Goal: Task Accomplishment & Management: Use online tool/utility

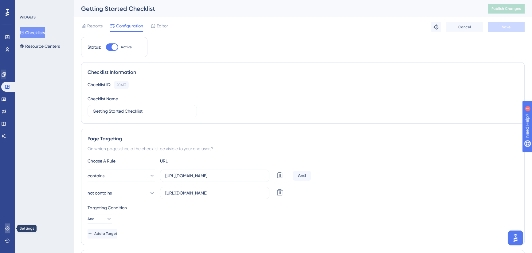
click at [9, 229] on icon at bounding box center [7, 228] width 4 height 4
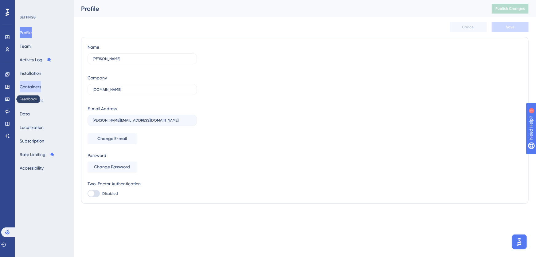
click at [37, 86] on button "Containers" at bounding box center [31, 86] width 22 height 11
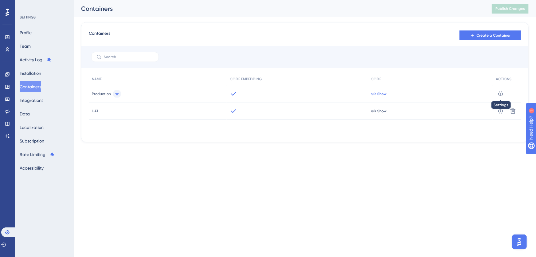
click at [377, 94] on span "</> Show" at bounding box center [379, 93] width 16 height 5
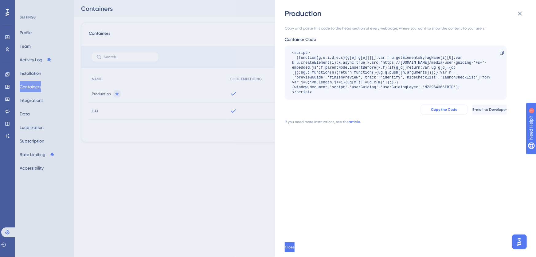
click at [433, 108] on span "Copy the Code" at bounding box center [444, 109] width 26 height 5
click at [521, 12] on icon at bounding box center [520, 13] width 7 height 7
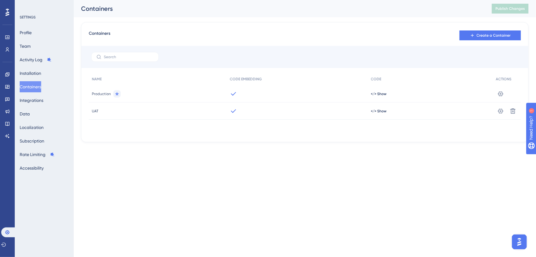
click at [502, 94] on icon at bounding box center [501, 94] width 6 height 6
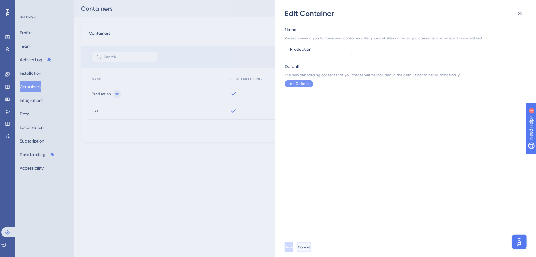
click at [310, 247] on span "Cancel" at bounding box center [304, 246] width 13 height 5
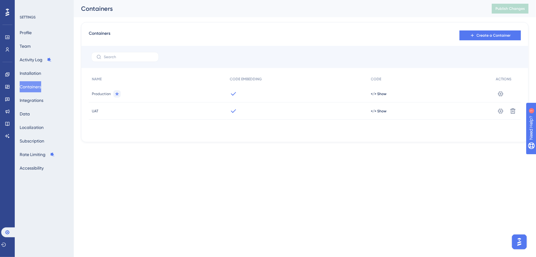
click at [163, 134] on div "NAME CODE EMBEDDING CODE ACTIONS Production </> Show Settings UAT </> Show Sett…" at bounding box center [305, 103] width 432 height 61
